Goal: Information Seeking & Learning: Understand process/instructions

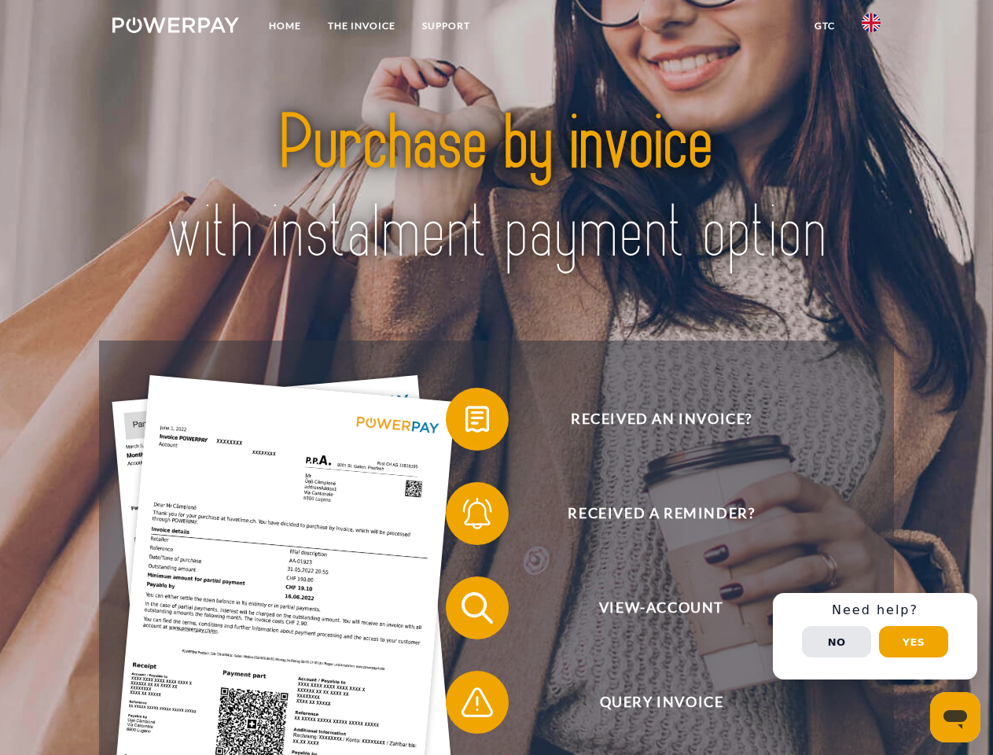
click at [175, 28] on img at bounding box center [175, 25] width 127 height 16
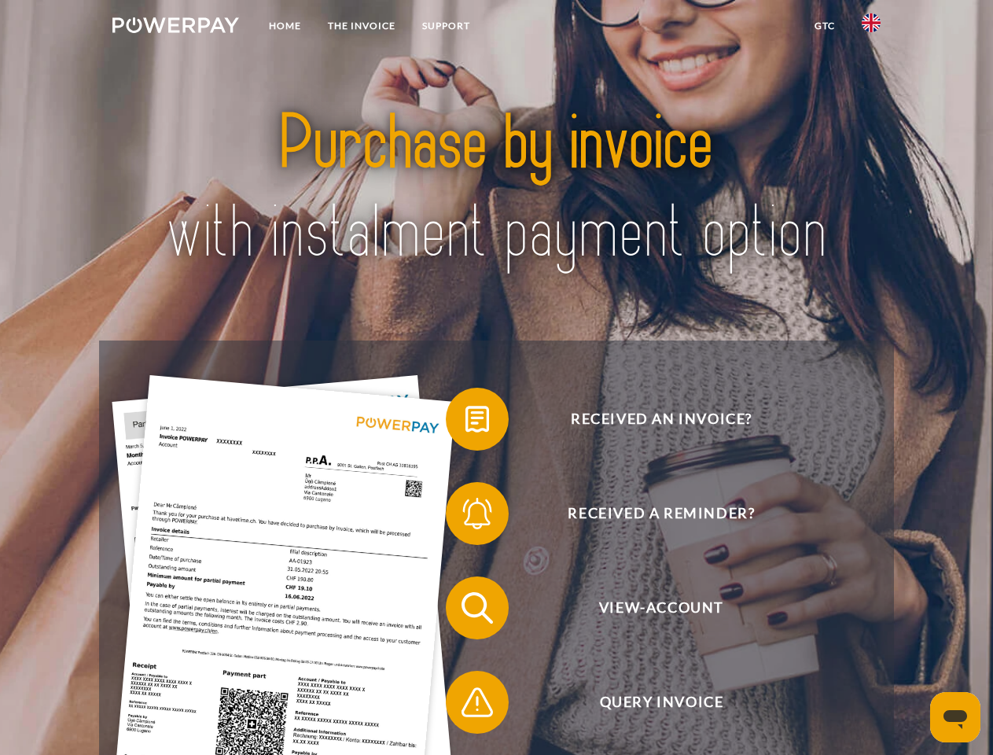
click at [871, 28] on img at bounding box center [871, 22] width 19 height 19
click at [824, 26] on link "GTC" at bounding box center [824, 26] width 47 height 28
click at [465, 422] on span at bounding box center [453, 419] width 79 height 79
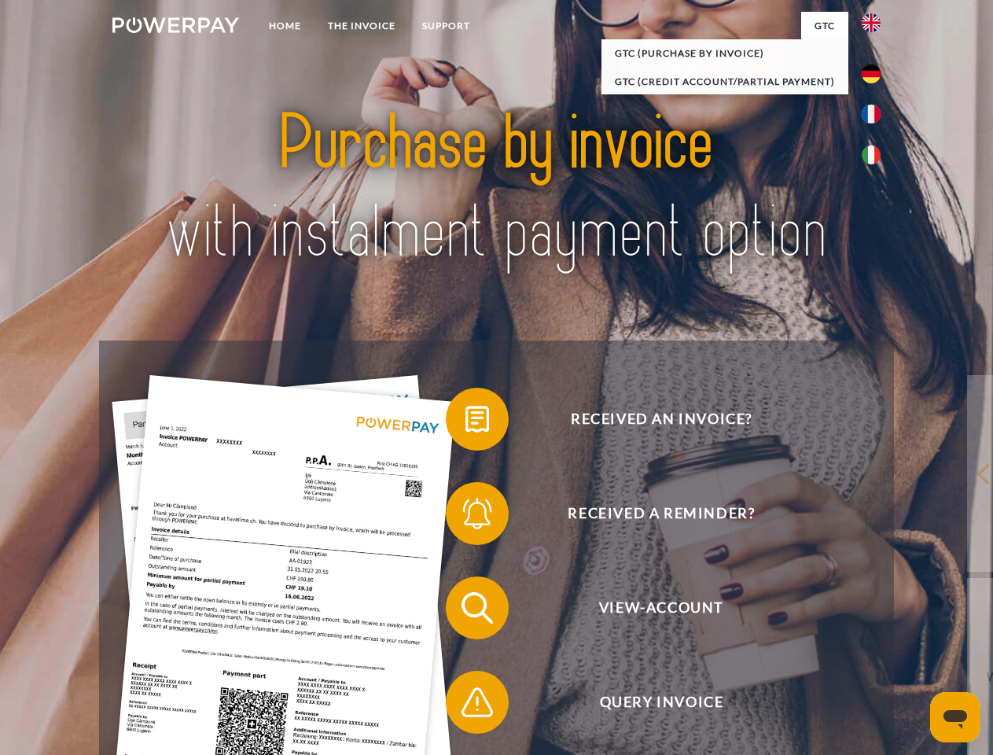
click at [465, 517] on span at bounding box center [453, 513] width 79 height 79
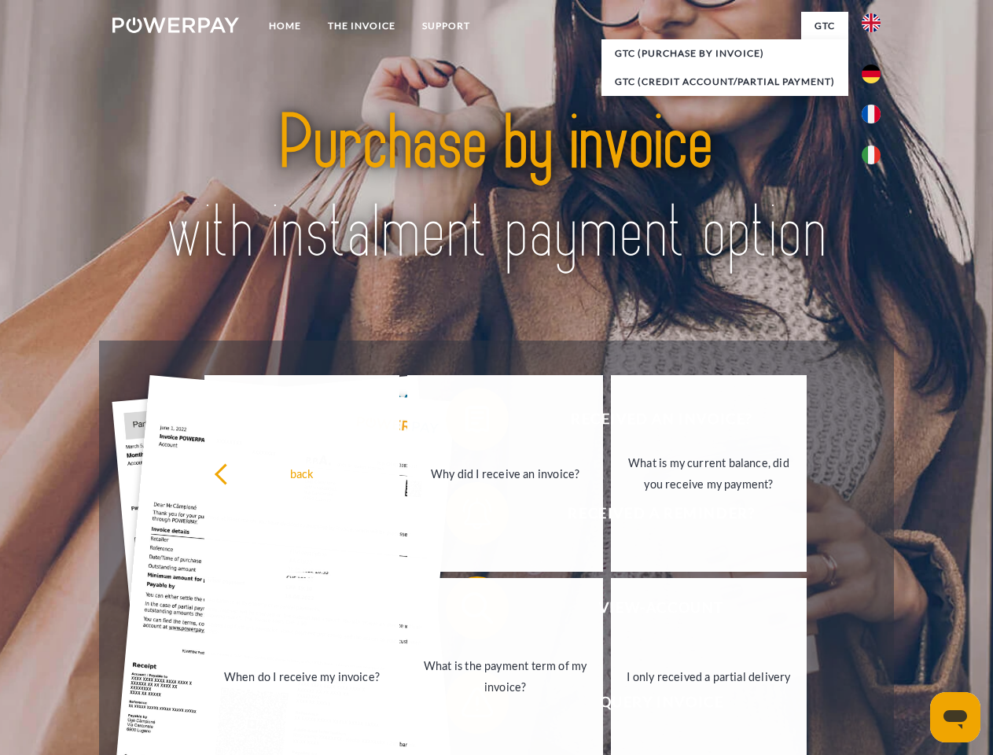
click at [465, 611] on link "What is the payment term of my invoice?" at bounding box center [505, 676] width 196 height 197
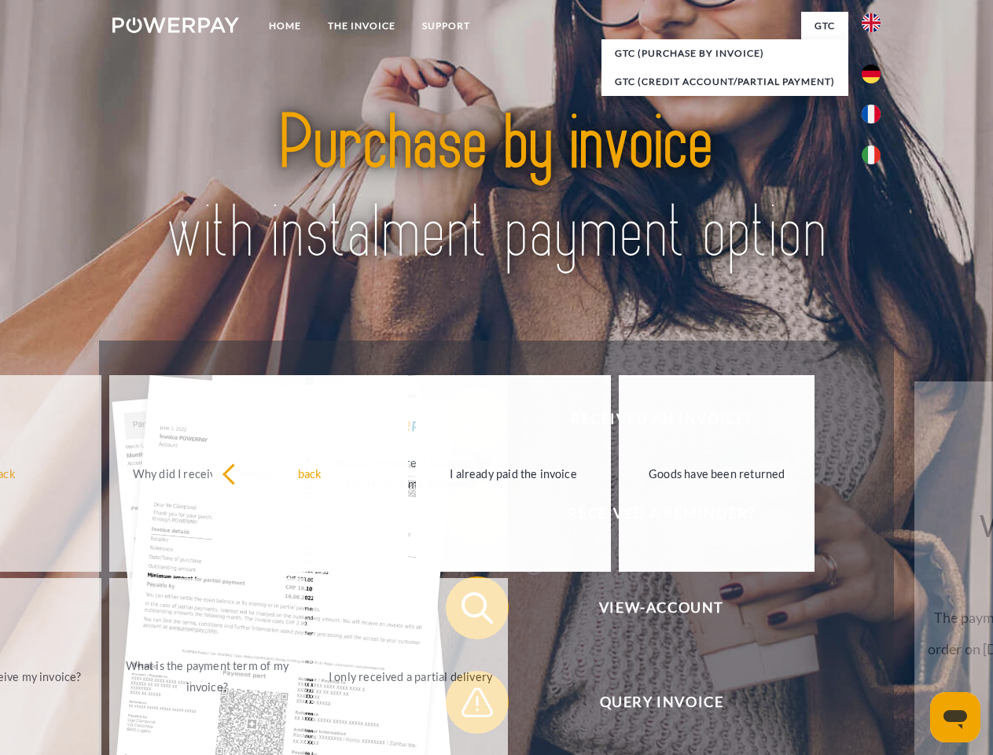
click at [465, 705] on span at bounding box center [453, 702] width 79 height 79
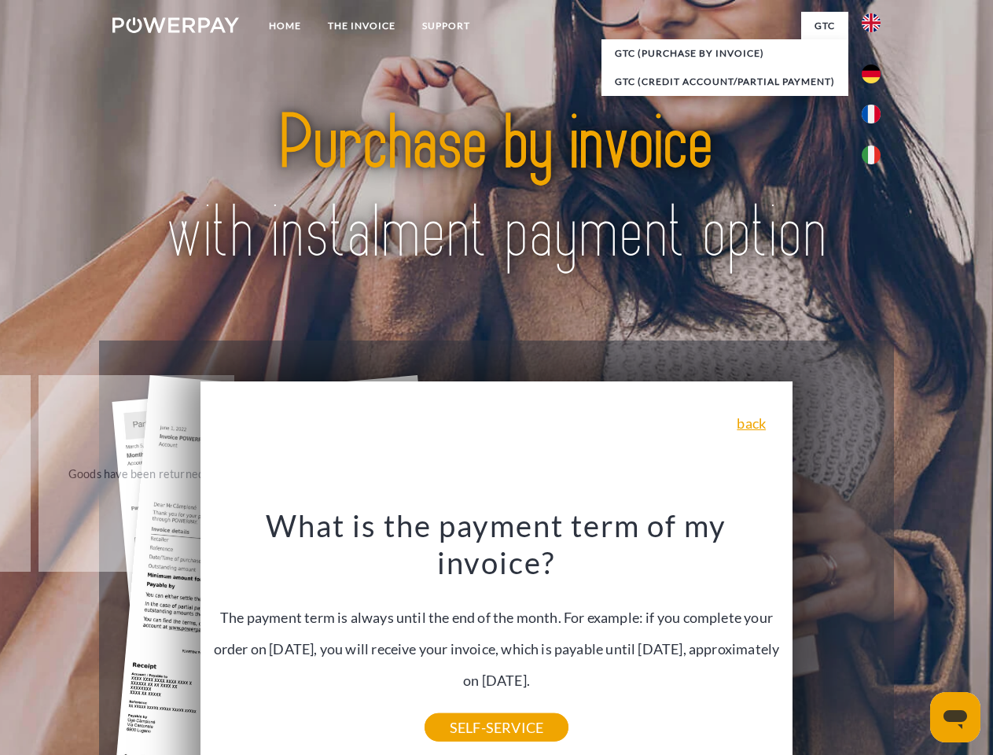
click at [875, 636] on div "Received an invoice? Received a reminder? View-Account Query Invoice" at bounding box center [496, 654] width 794 height 629
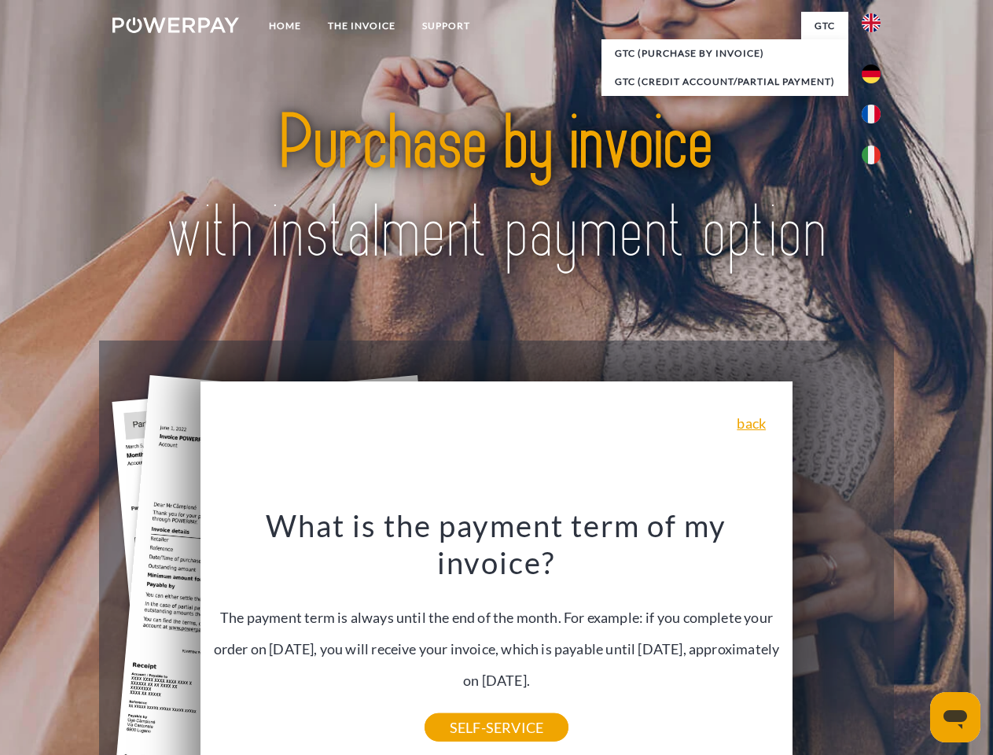
click at [837, 639] on span "View-Account" at bounding box center [661, 607] width 385 height 63
click at [914, 642] on header "Home THE INVOICE Support" at bounding box center [496, 543] width 993 height 1086
